Goal: Task Accomplishment & Management: Complete application form

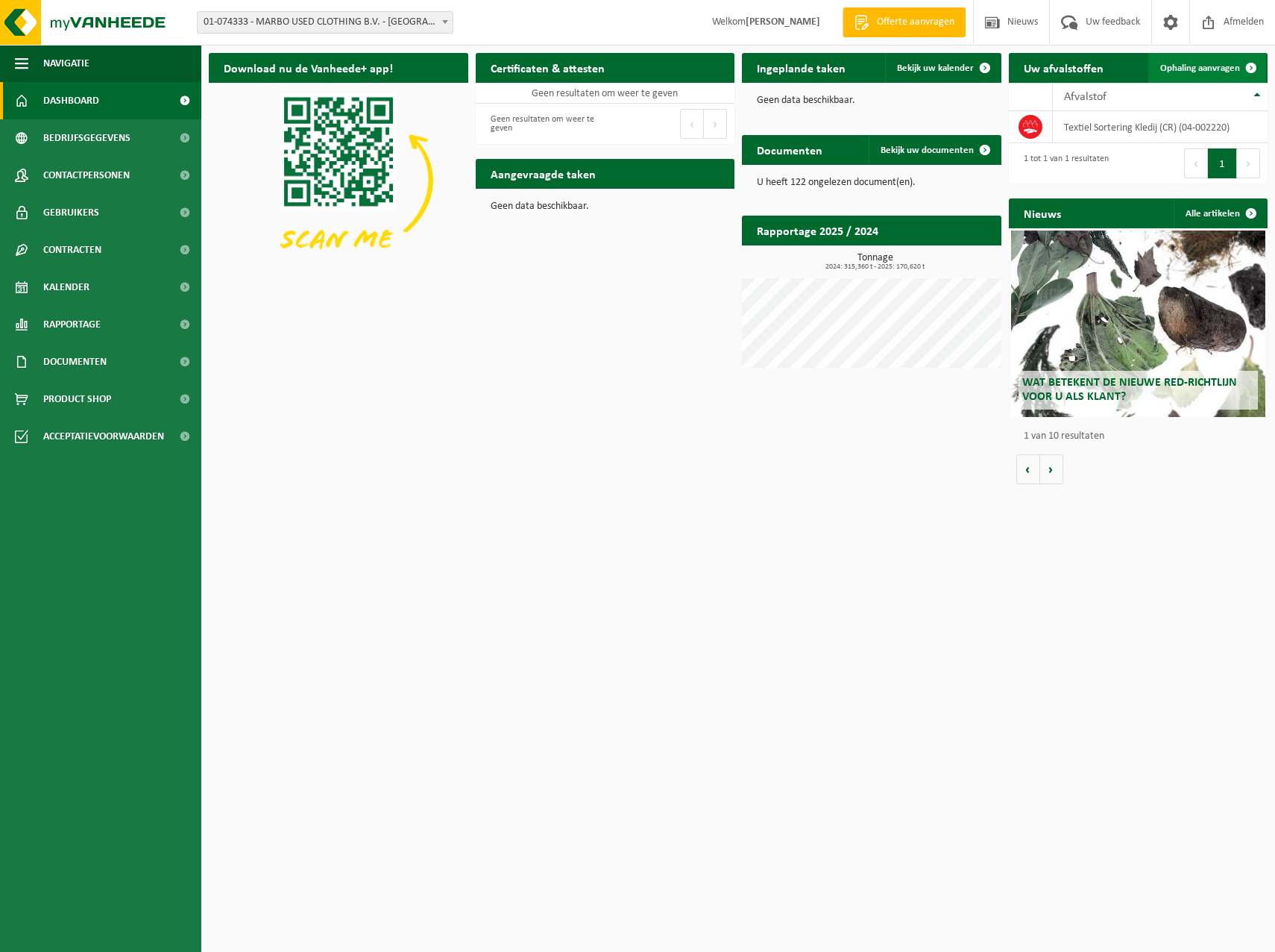
click at [1183, 67] on span "Ophaling aanvragen" at bounding box center [1200, 68] width 79 height 10
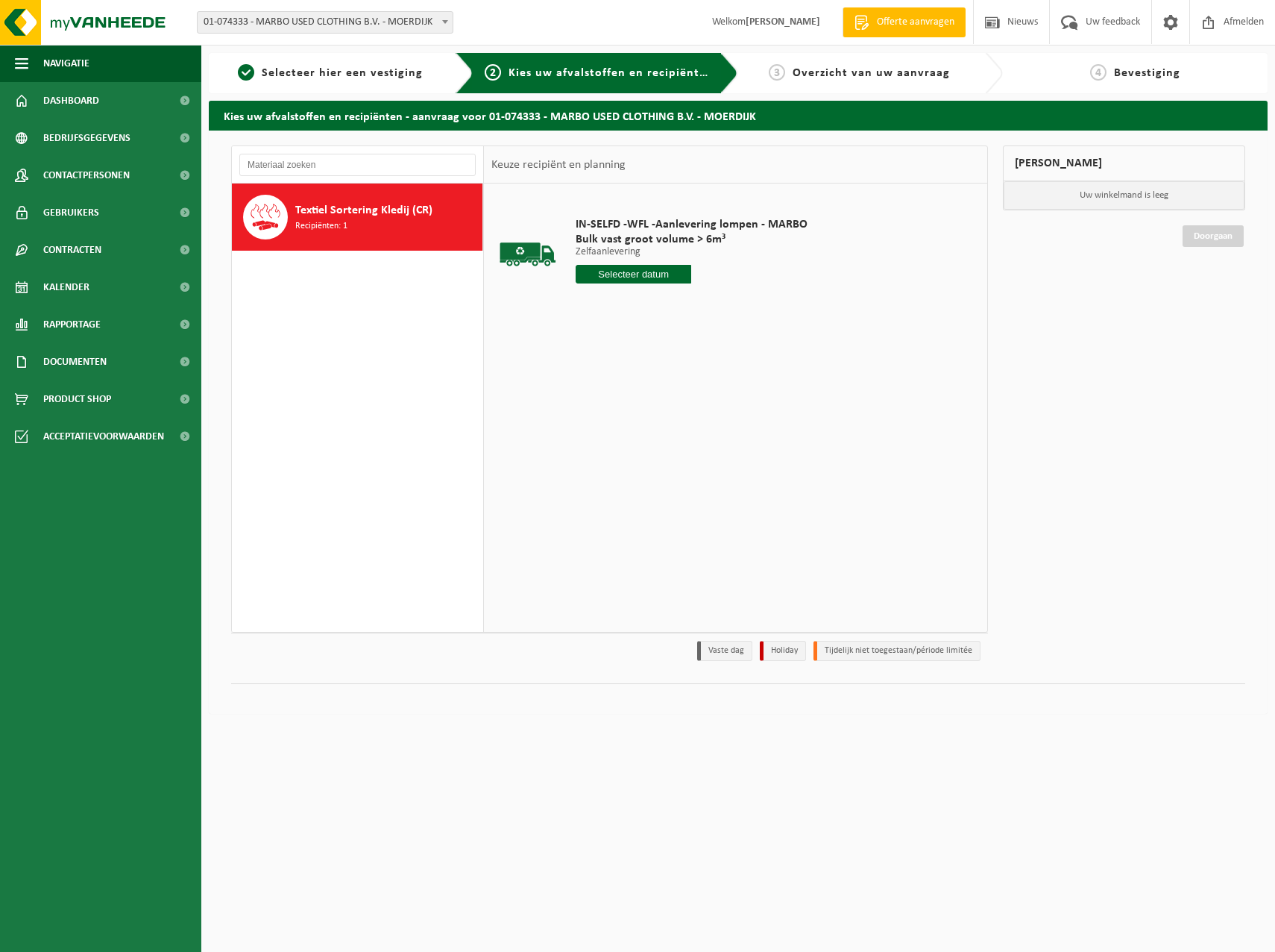
click at [662, 273] on input "text" at bounding box center [634, 274] width 117 height 19
click at [612, 380] on div "9" at bounding box center [615, 382] width 26 height 24
click at [636, 329] on button "In winkelmand" at bounding box center [618, 330] width 82 height 24
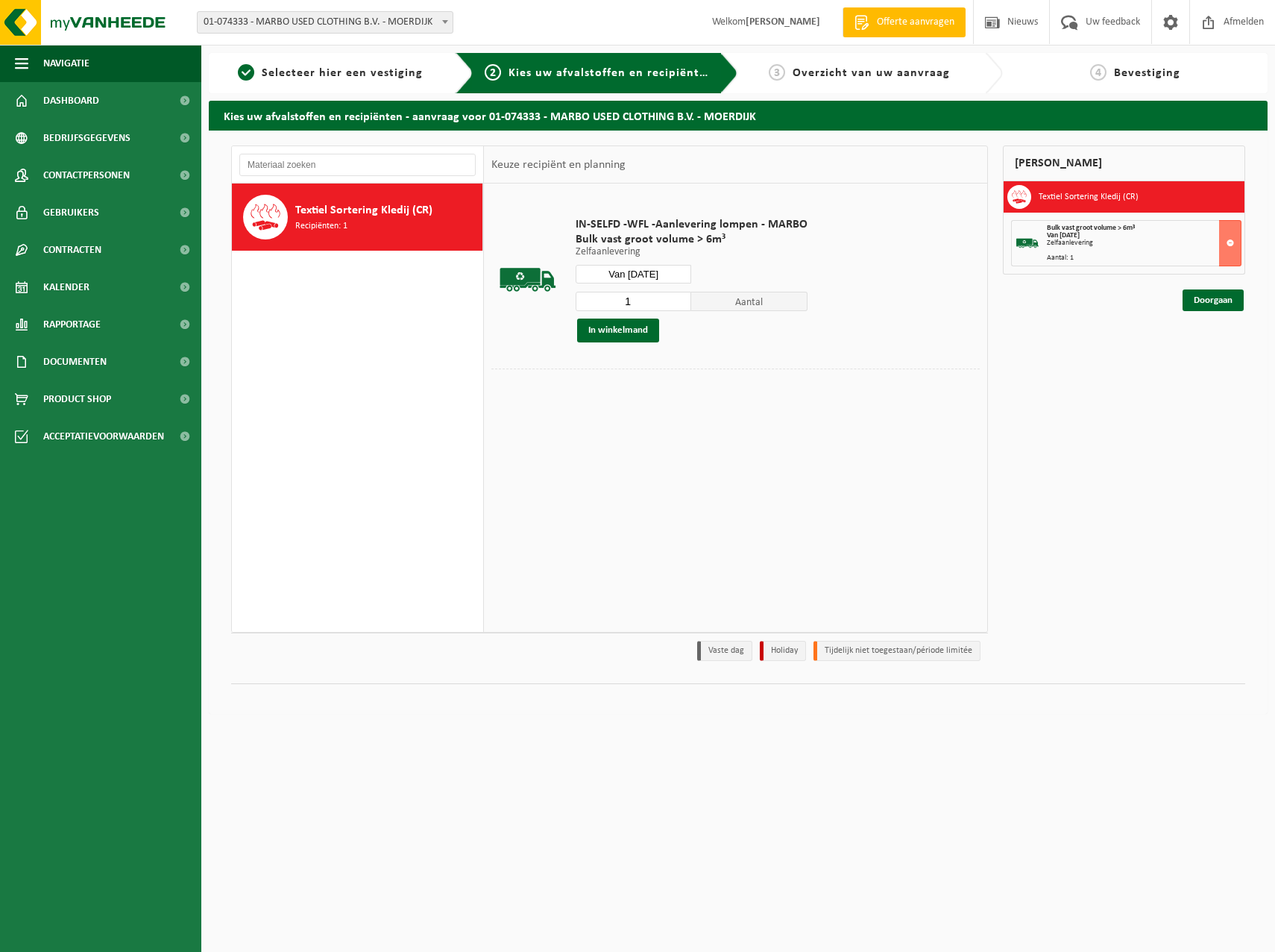
click at [677, 269] on input "Van 2025-09-09" at bounding box center [634, 274] width 117 height 19
click at [934, 270] on td "IN-SELFD -WFL -Aanlevering lompen - MARBO Bulk vast groot volume > 6m³ Zelfaanl…" at bounding box center [772, 279] width 415 height 178
click at [1231, 241] on button at bounding box center [1230, 243] width 22 height 46
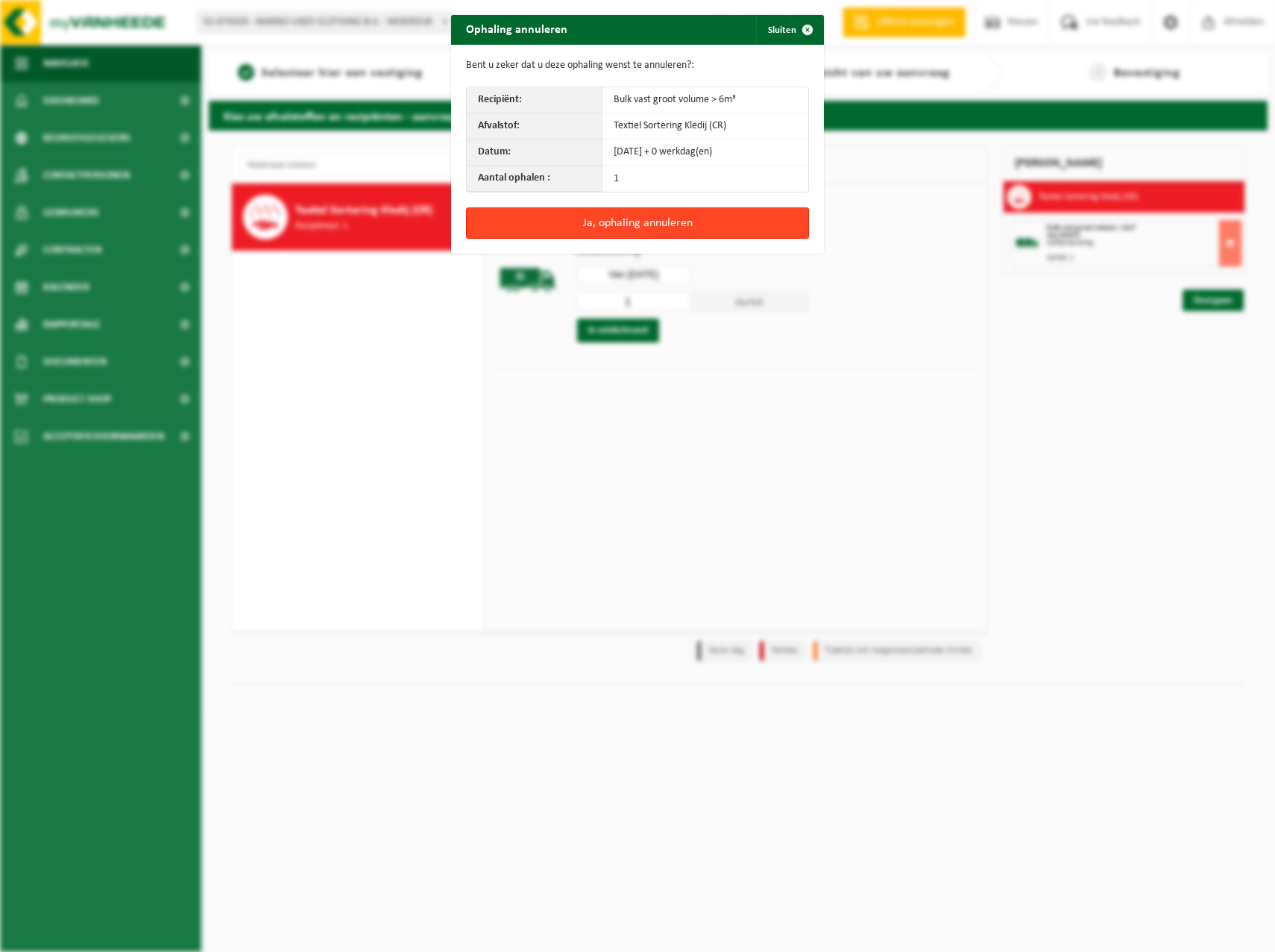
click at [693, 218] on button "Ja, ophaling annuleren" at bounding box center [638, 223] width 343 height 31
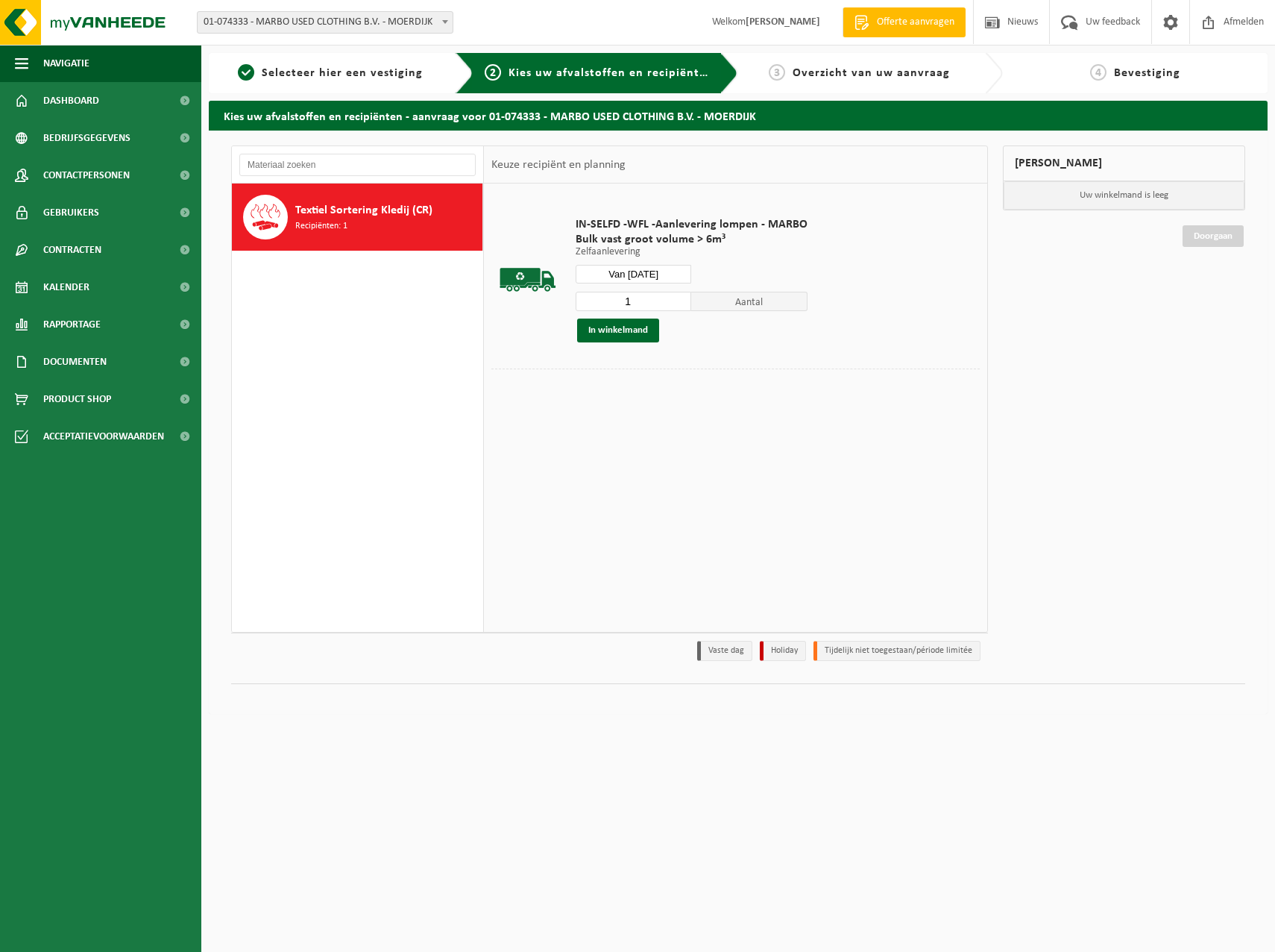
click at [665, 273] on input "Van 2025-09-09" at bounding box center [634, 274] width 117 height 19
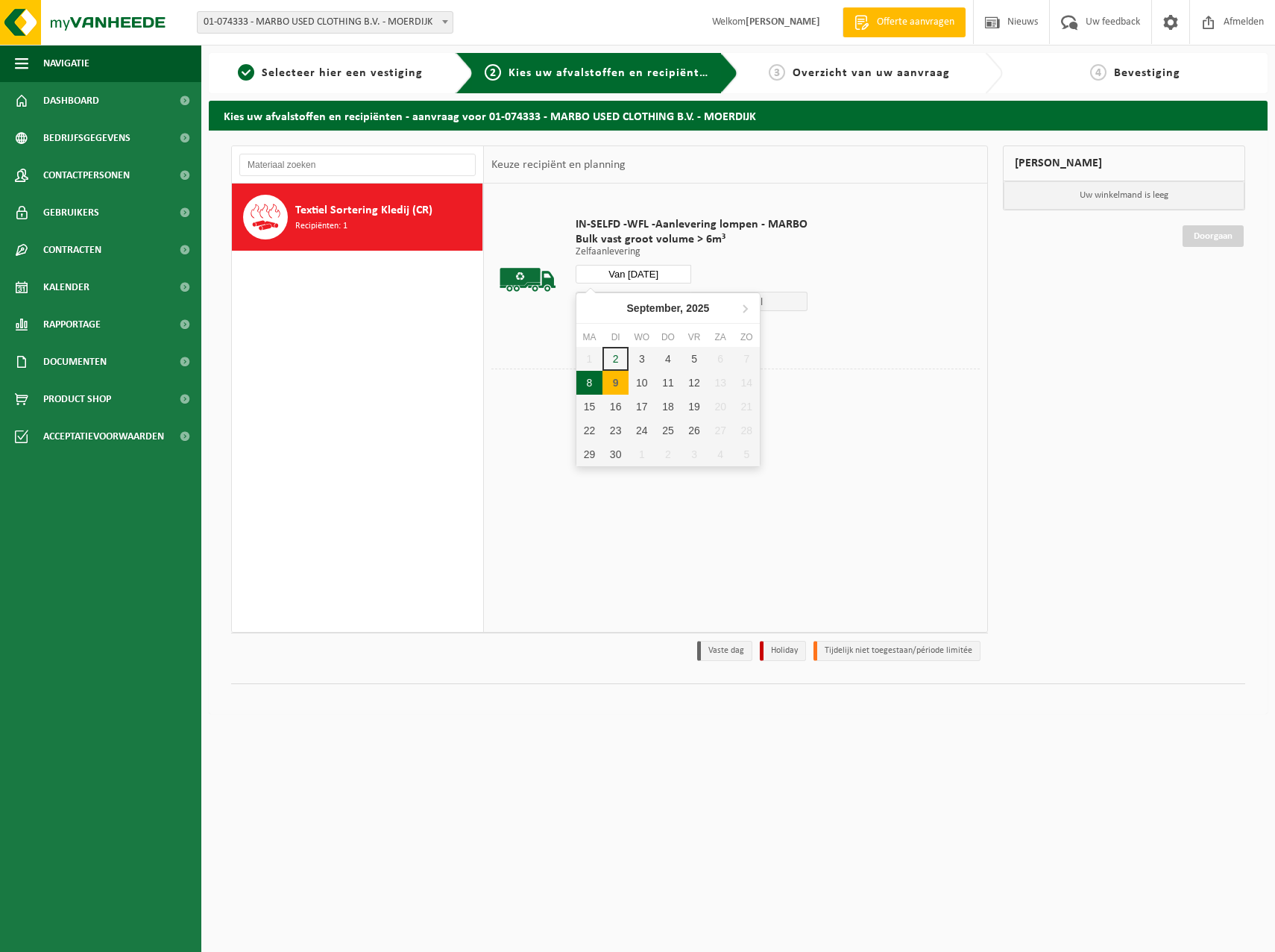
click at [591, 381] on div "8" at bounding box center [590, 382] width 26 height 24
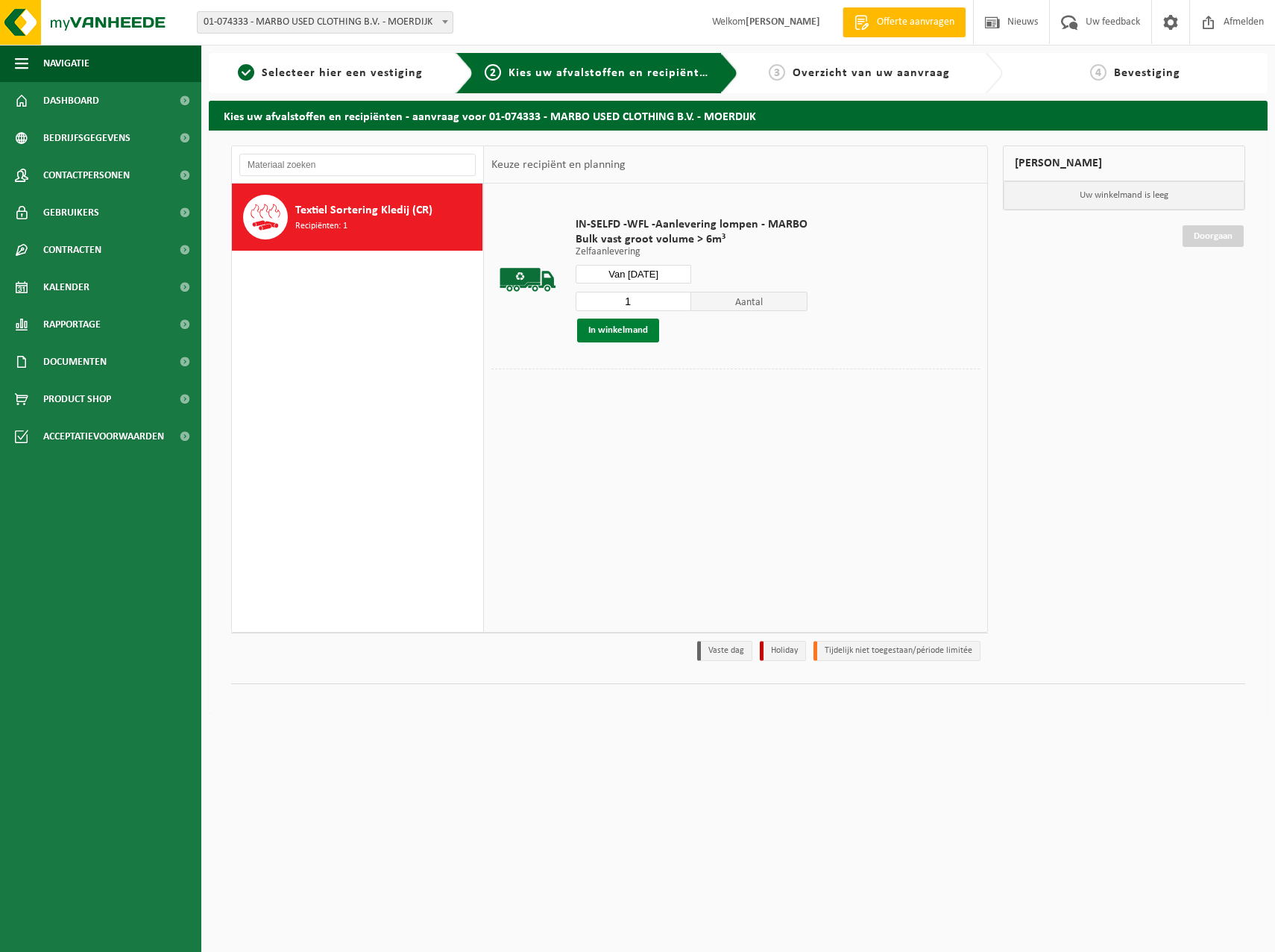
click at [633, 329] on button "In winkelmand" at bounding box center [618, 330] width 82 height 24
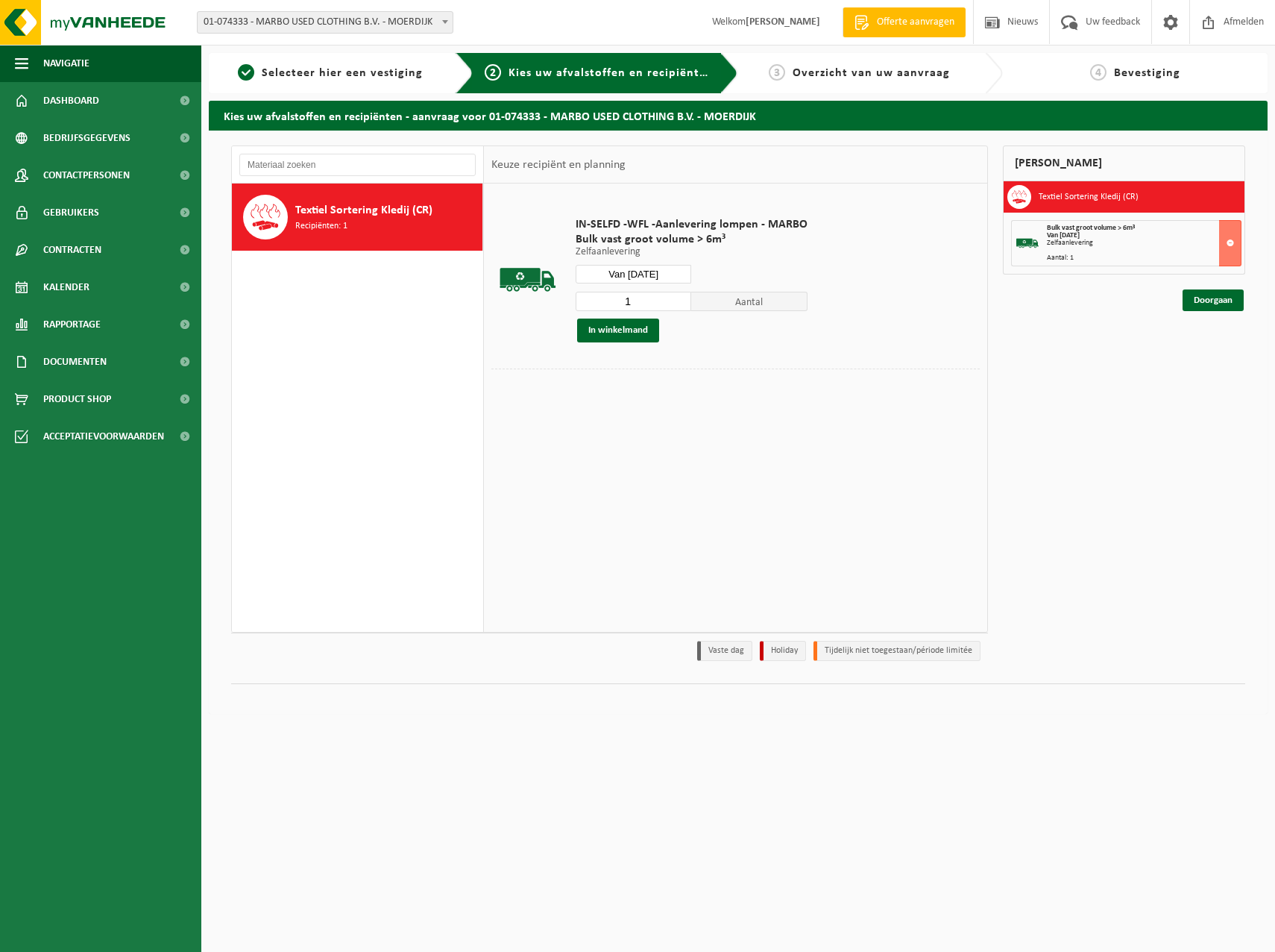
click at [669, 273] on input "Van 2025-09-08" at bounding box center [634, 274] width 117 height 19
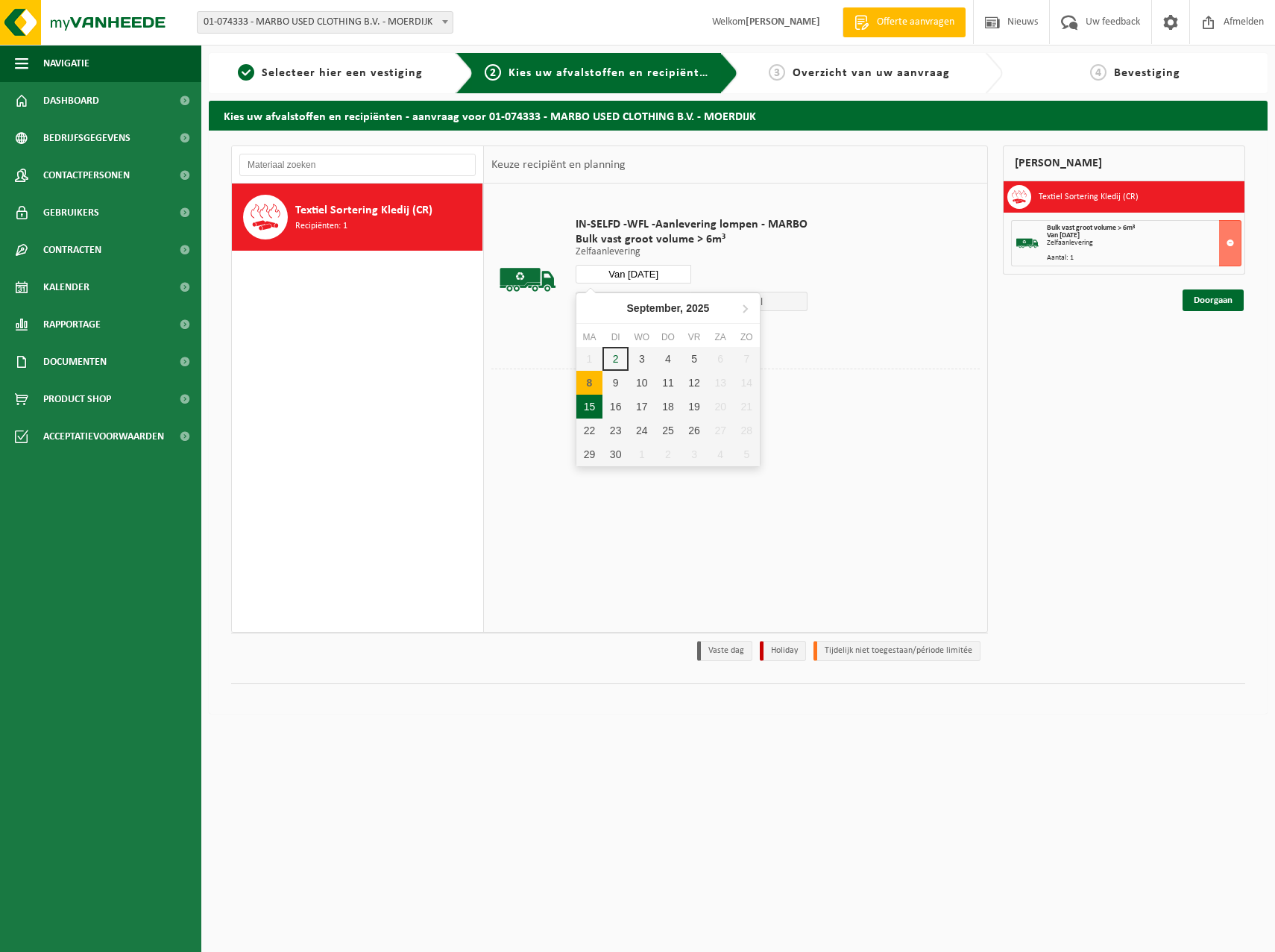
click at [587, 405] on div "15" at bounding box center [590, 406] width 26 height 24
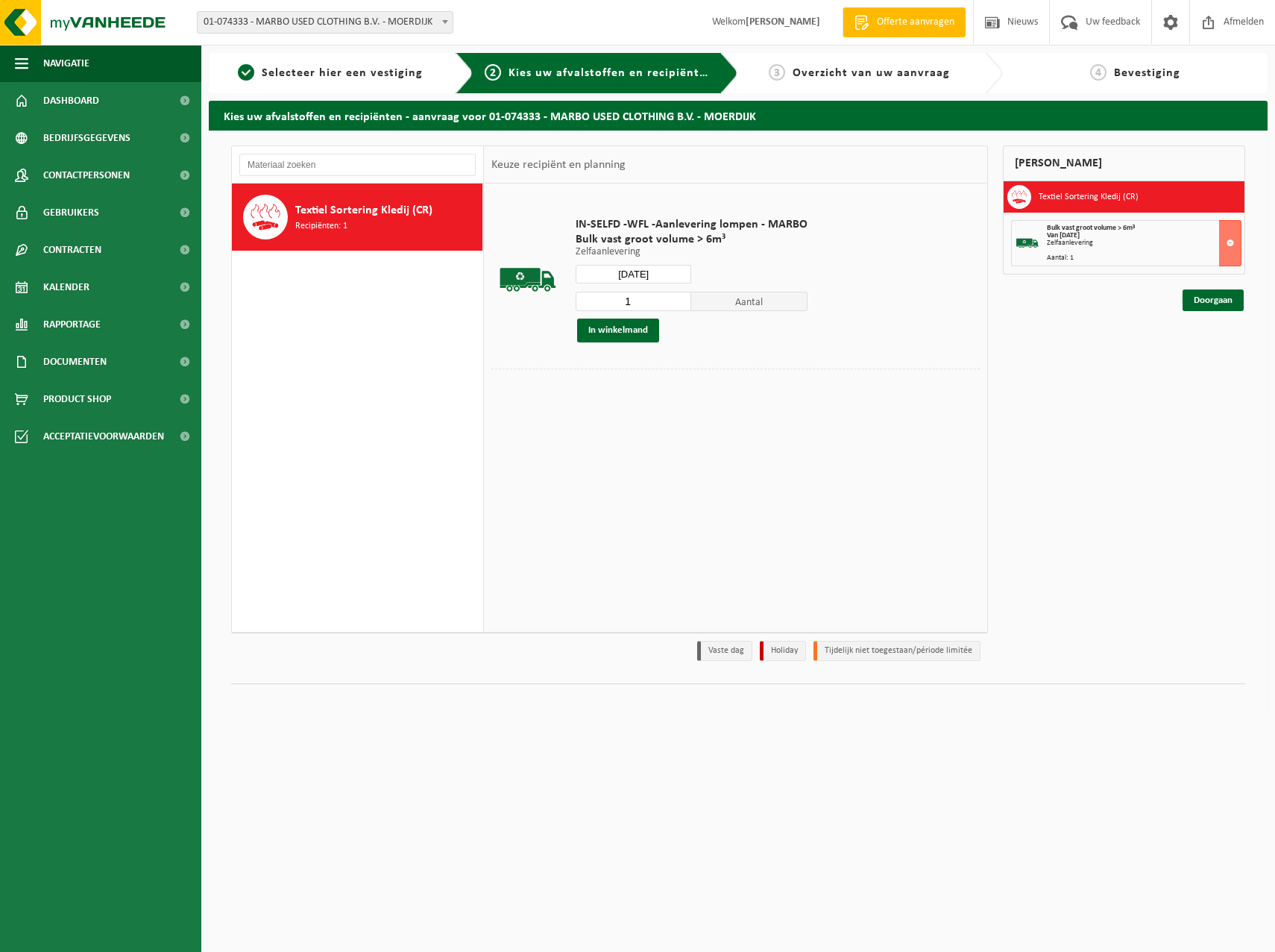
type input "Van 2025-09-15"
click at [625, 330] on button "In winkelmand" at bounding box center [618, 330] width 82 height 24
click at [1214, 350] on link "Doorgaan" at bounding box center [1212, 353] width 61 height 21
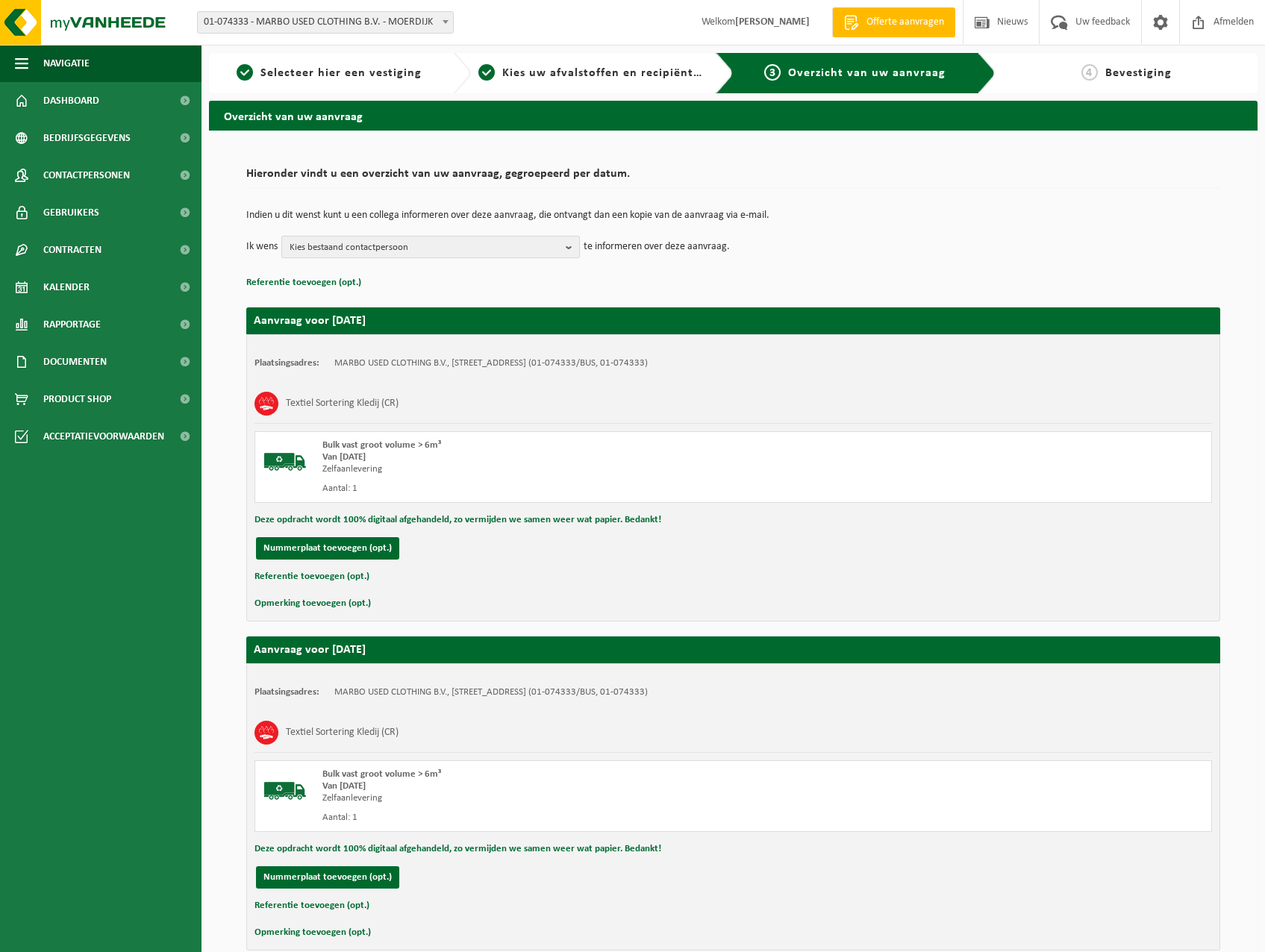
click at [449, 249] on span "Kies bestaand contactpersoon" at bounding box center [425, 247] width 270 height 22
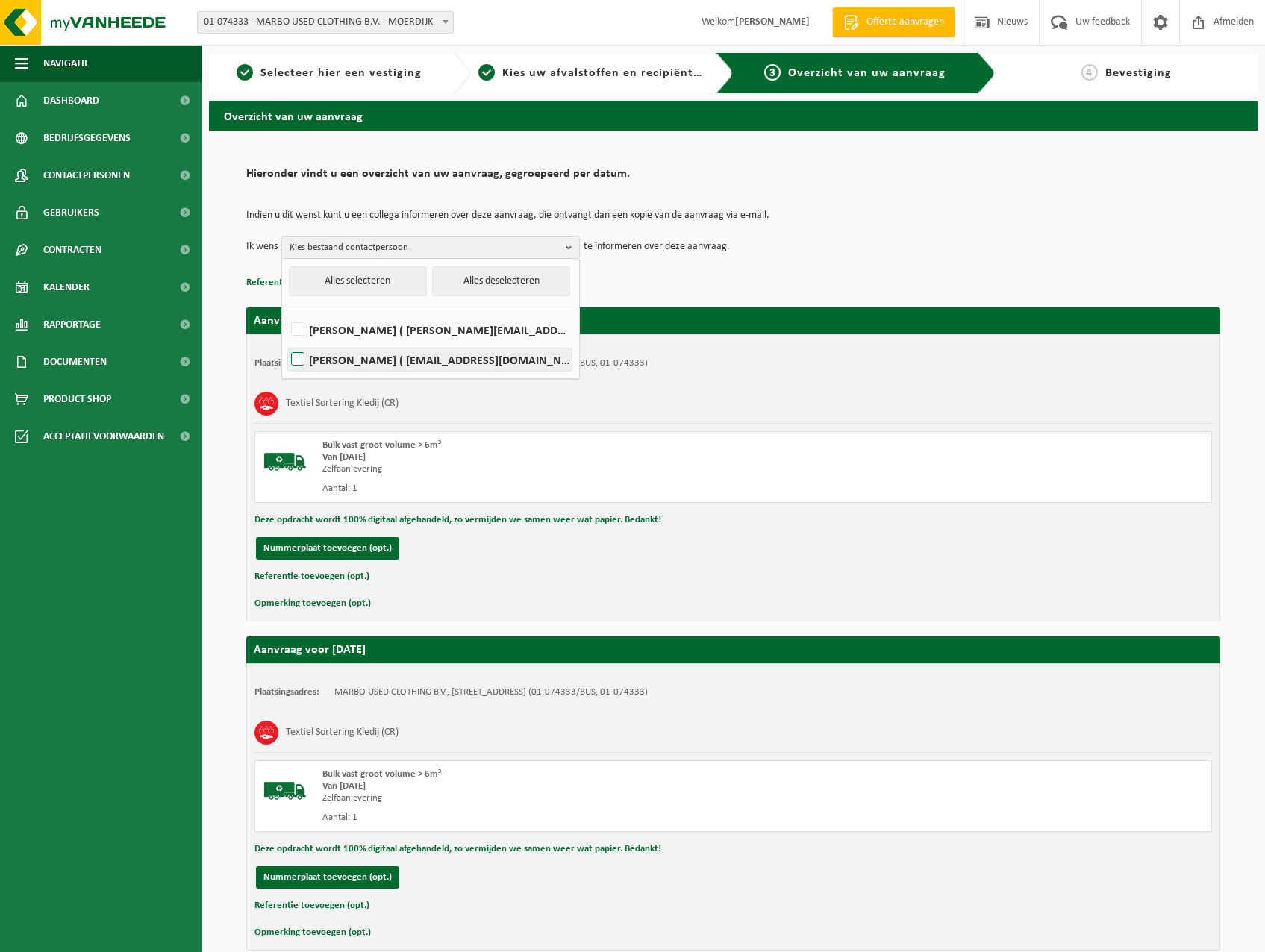
click at [469, 358] on label "WOUTER LEMIERE ( wouter@vuylsteketransport.be )" at bounding box center [429, 359] width 284 height 22
click at [285, 341] on input "WOUTER LEMIERE ( wouter@vuylsteketransport.be )" at bounding box center [285, 340] width 1 height 1
checkbox input "true"
click at [769, 413] on div "Textiel Sortering Kledij (CR)" at bounding box center [733, 404] width 958 height 39
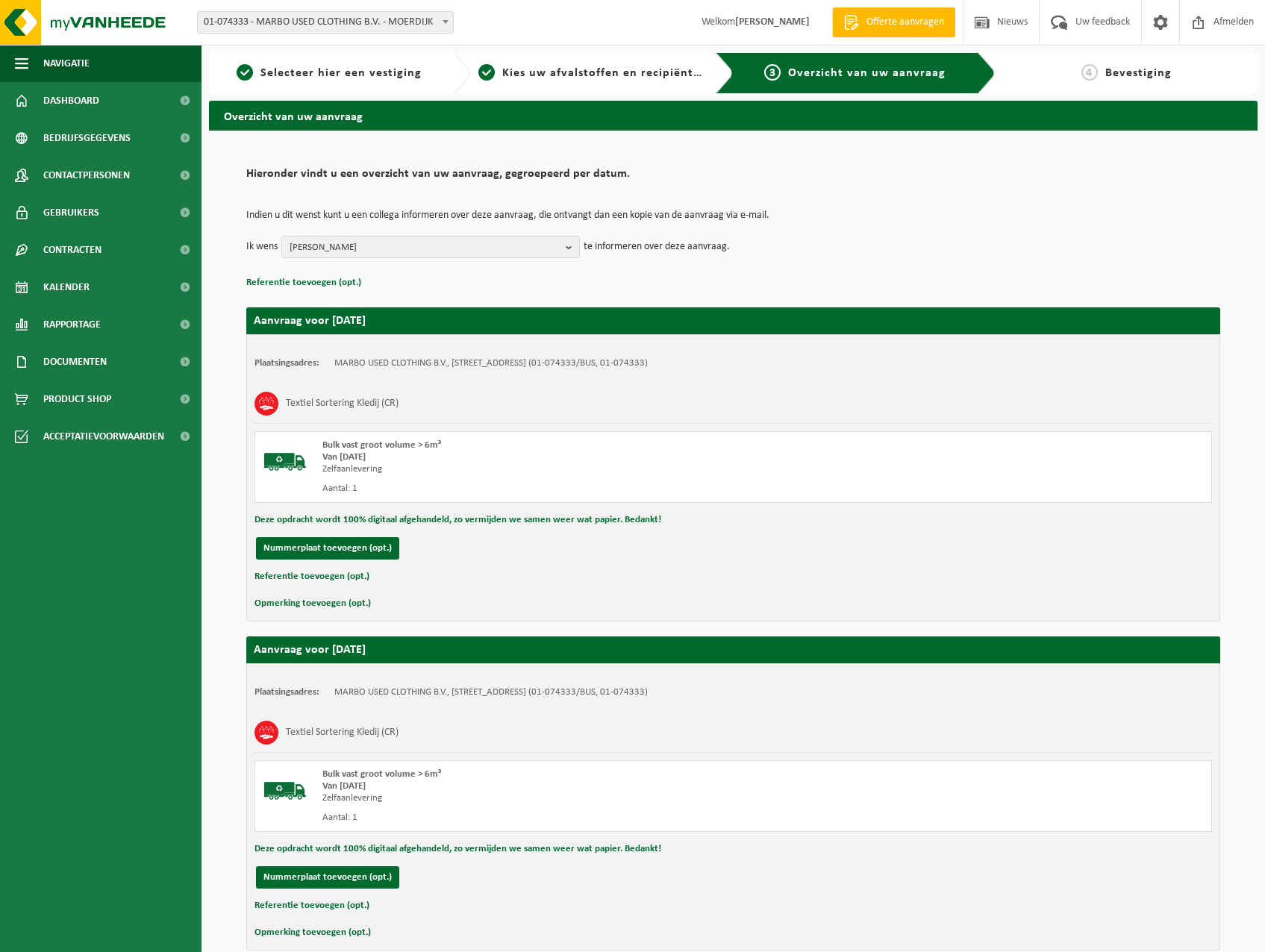
scroll to position [74, 0]
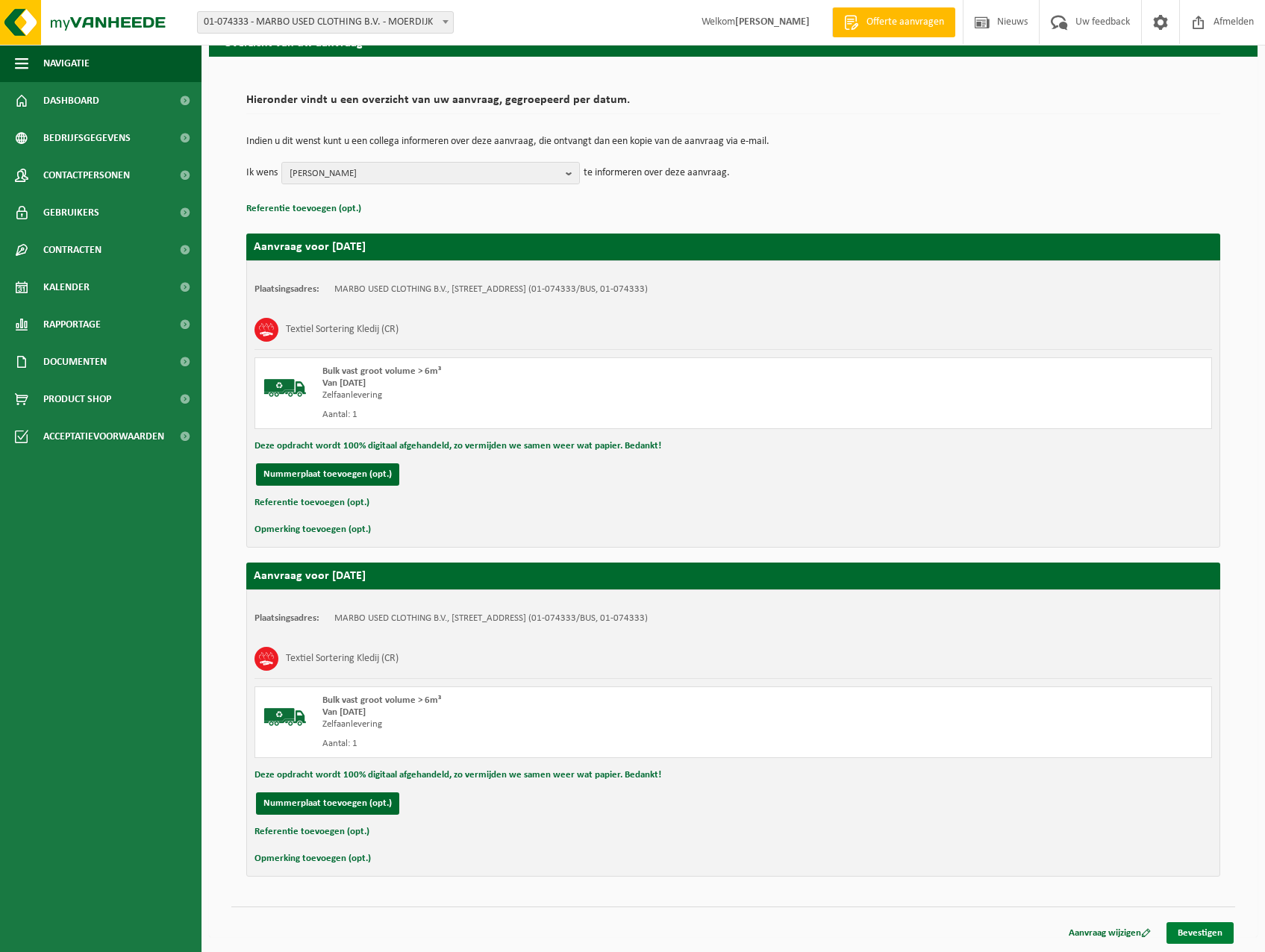
click at [1178, 932] on link "Bevestigen" at bounding box center [1200, 933] width 67 height 21
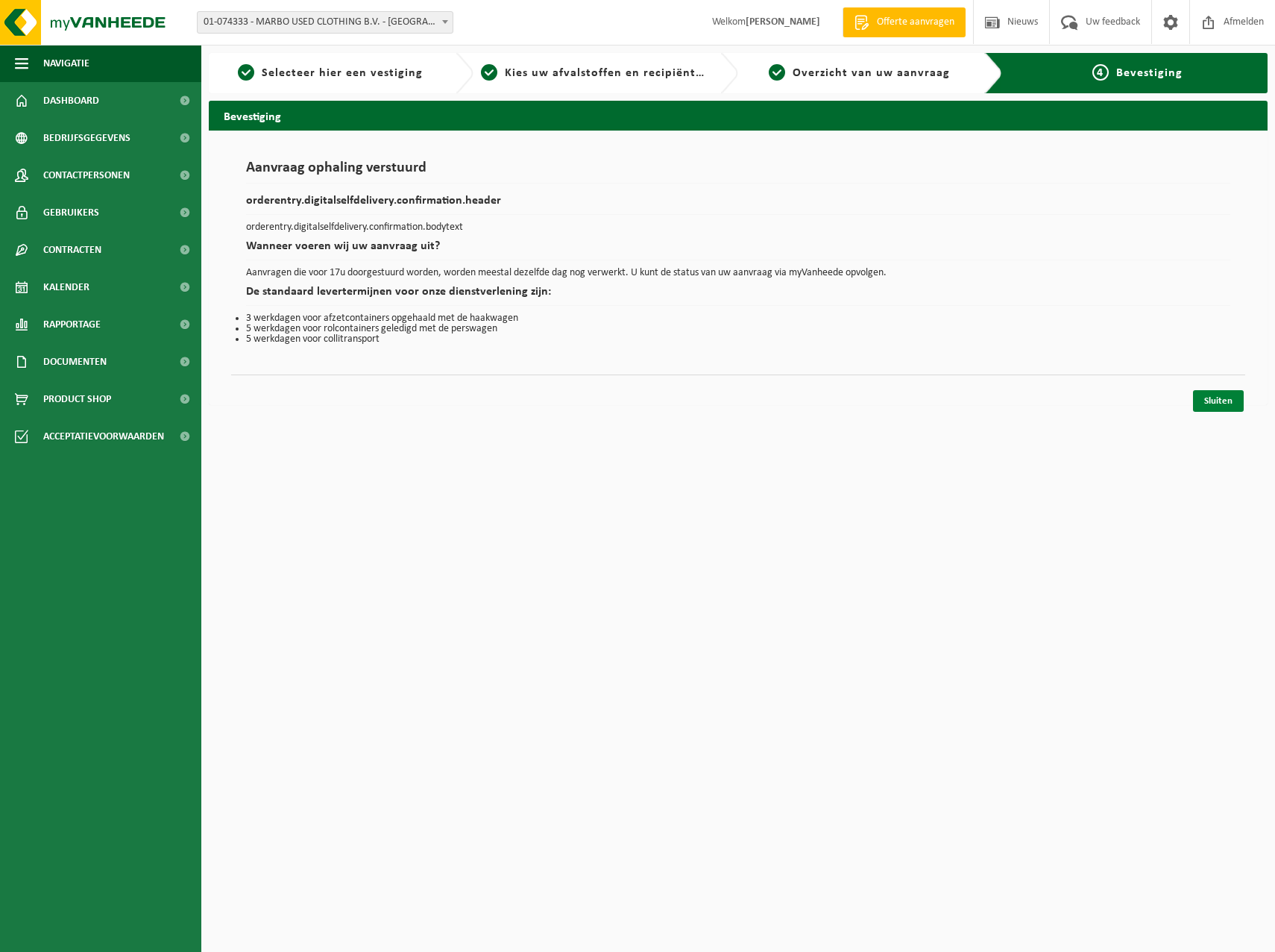
click at [1206, 398] on link "Sluiten" at bounding box center [1218, 401] width 50 height 21
